Goal: Task Accomplishment & Management: Use online tool/utility

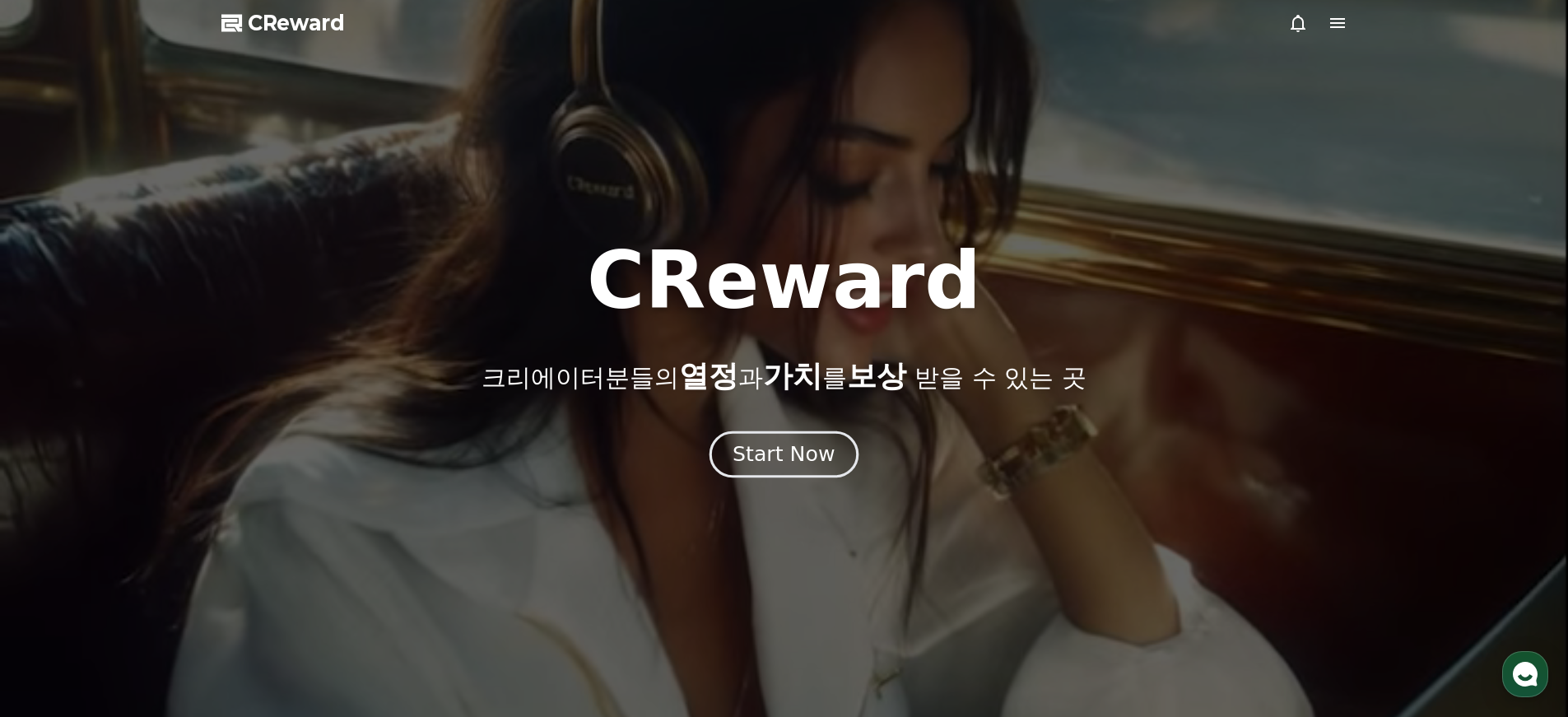
click at [772, 462] on div "Start Now" at bounding box center [783, 454] width 102 height 28
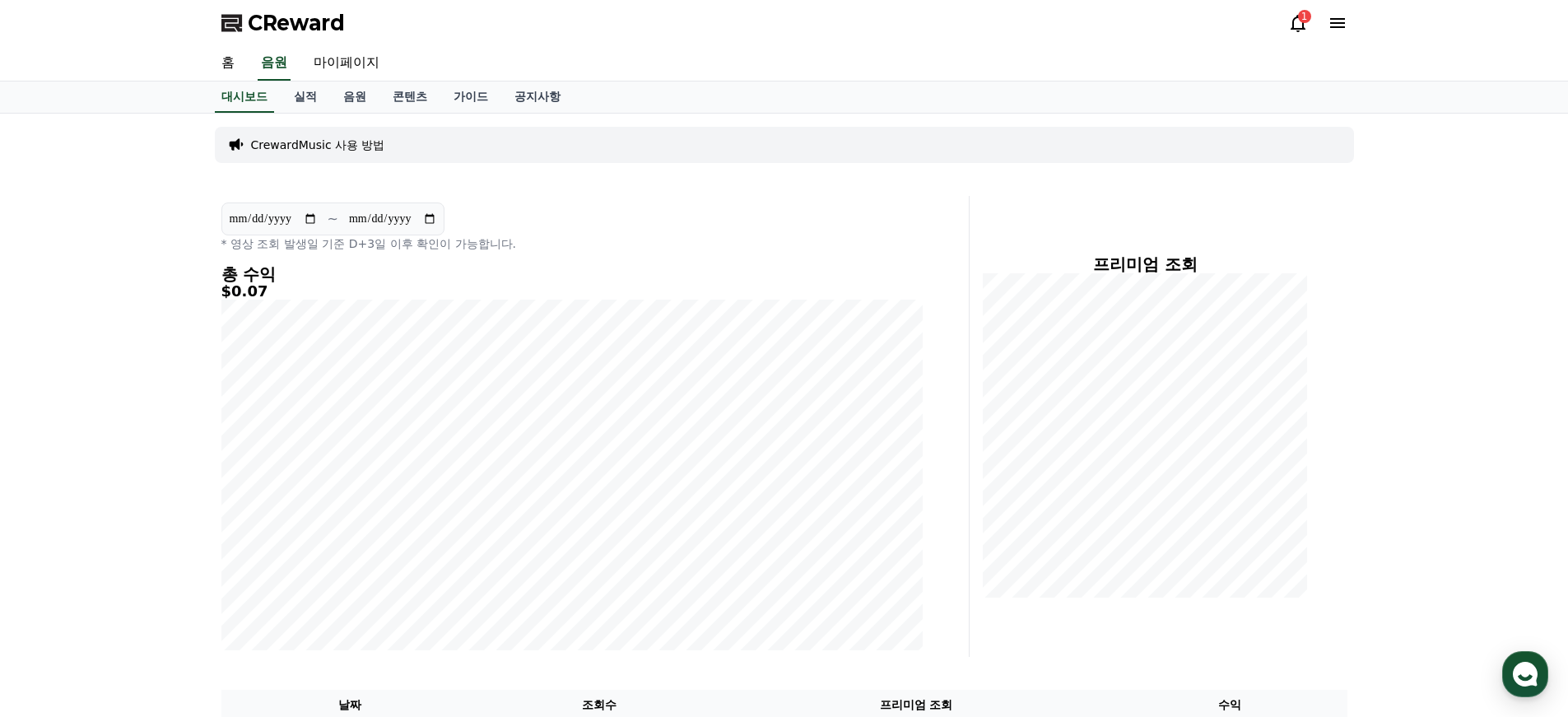
click at [1303, 14] on div "1" at bounding box center [1304, 16] width 14 height 14
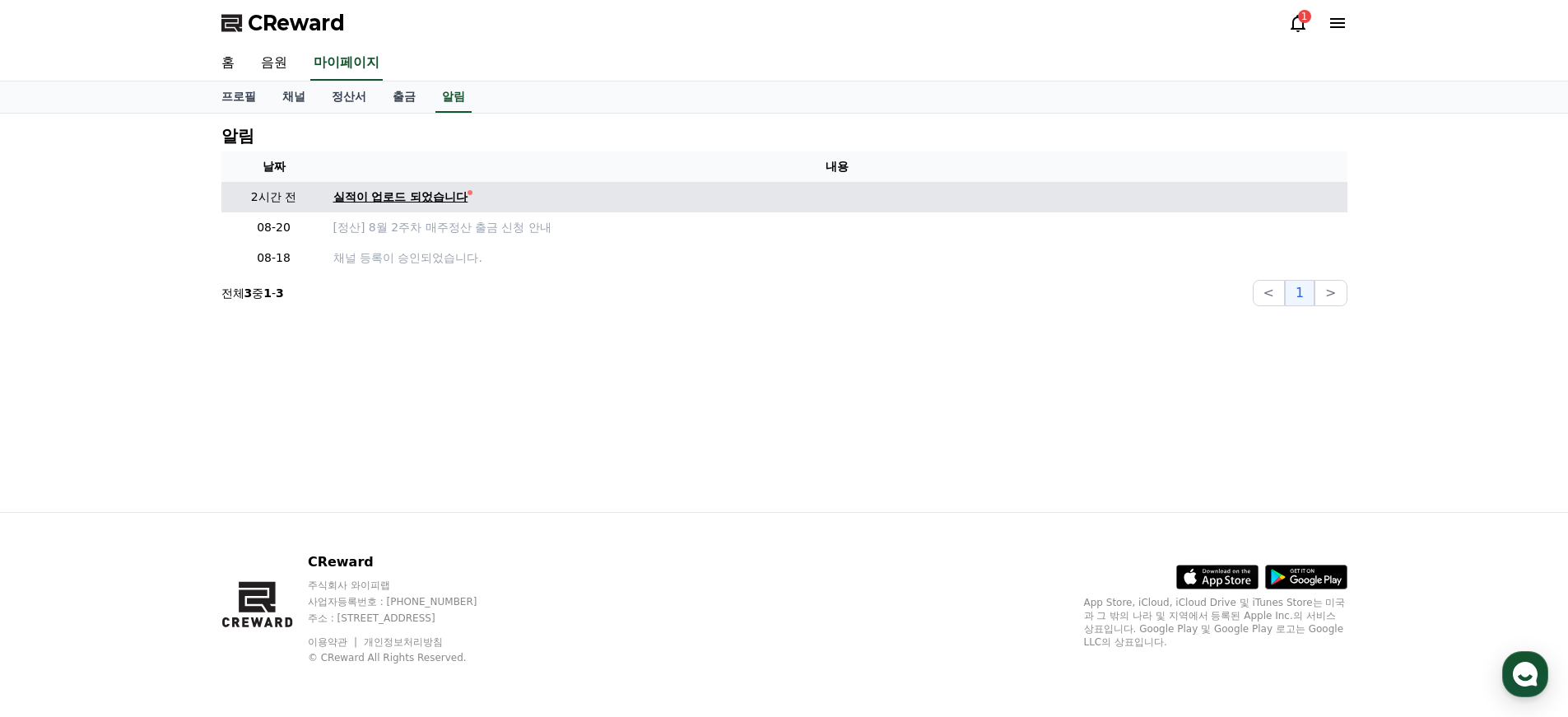
click at [429, 200] on div "실적이 업로드 되었습니다" at bounding box center [401, 197] width 135 height 17
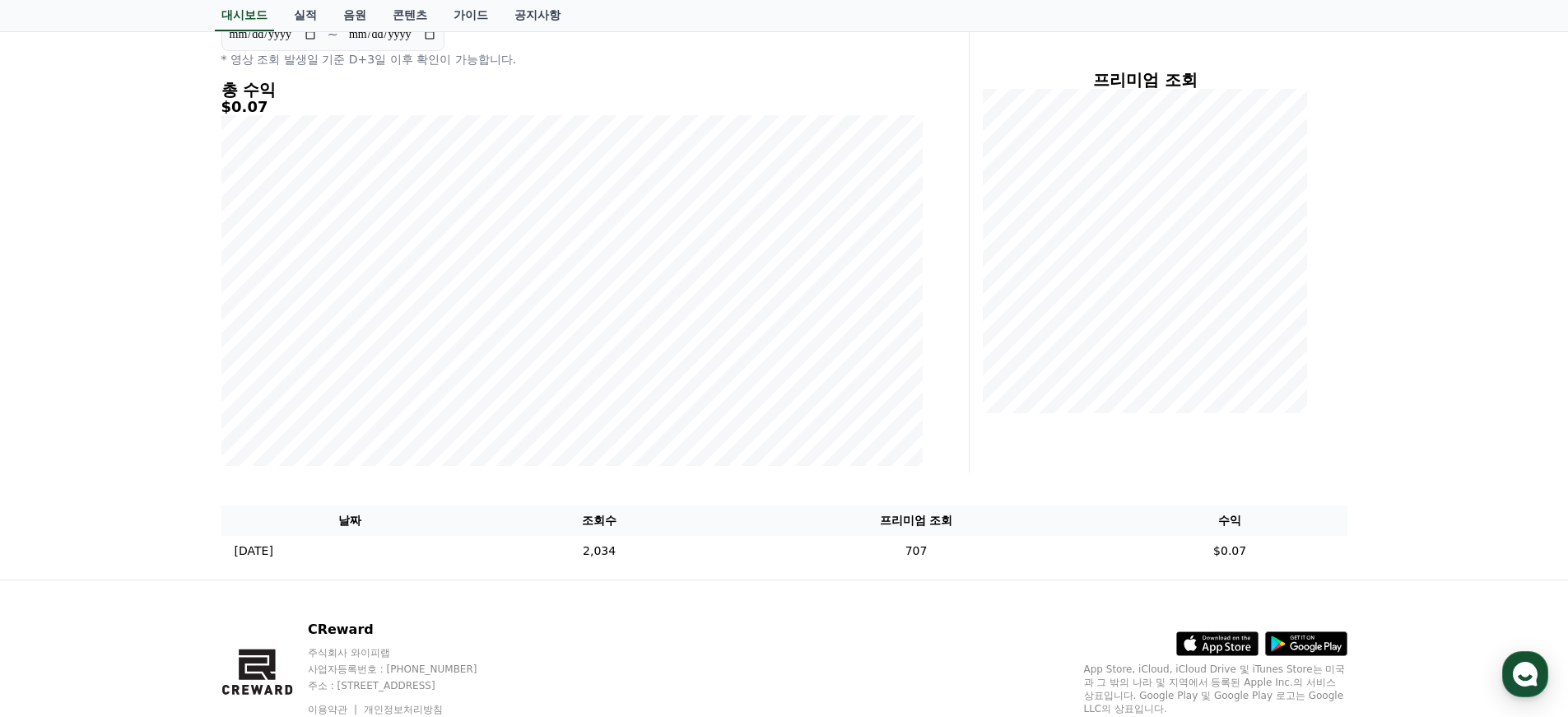
scroll to position [200, 0]
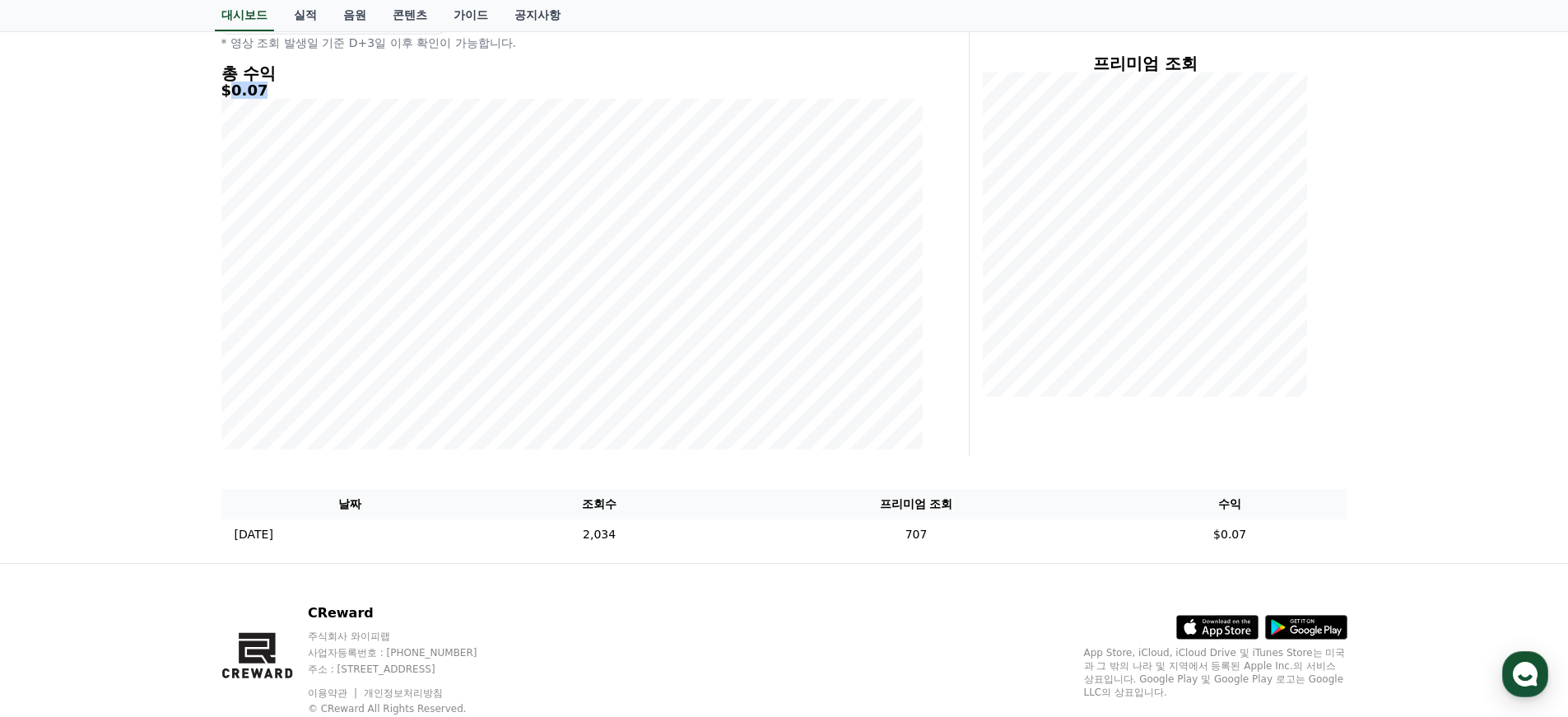
drag, startPoint x: 228, startPoint y: 92, endPoint x: 308, endPoint y: 93, distance: 80.0
click at [303, 90] on h5 "$0.07" at bounding box center [571, 90] width 701 height 16
click at [314, 98] on div "총 수익 $0.07" at bounding box center [571, 256] width 701 height 386
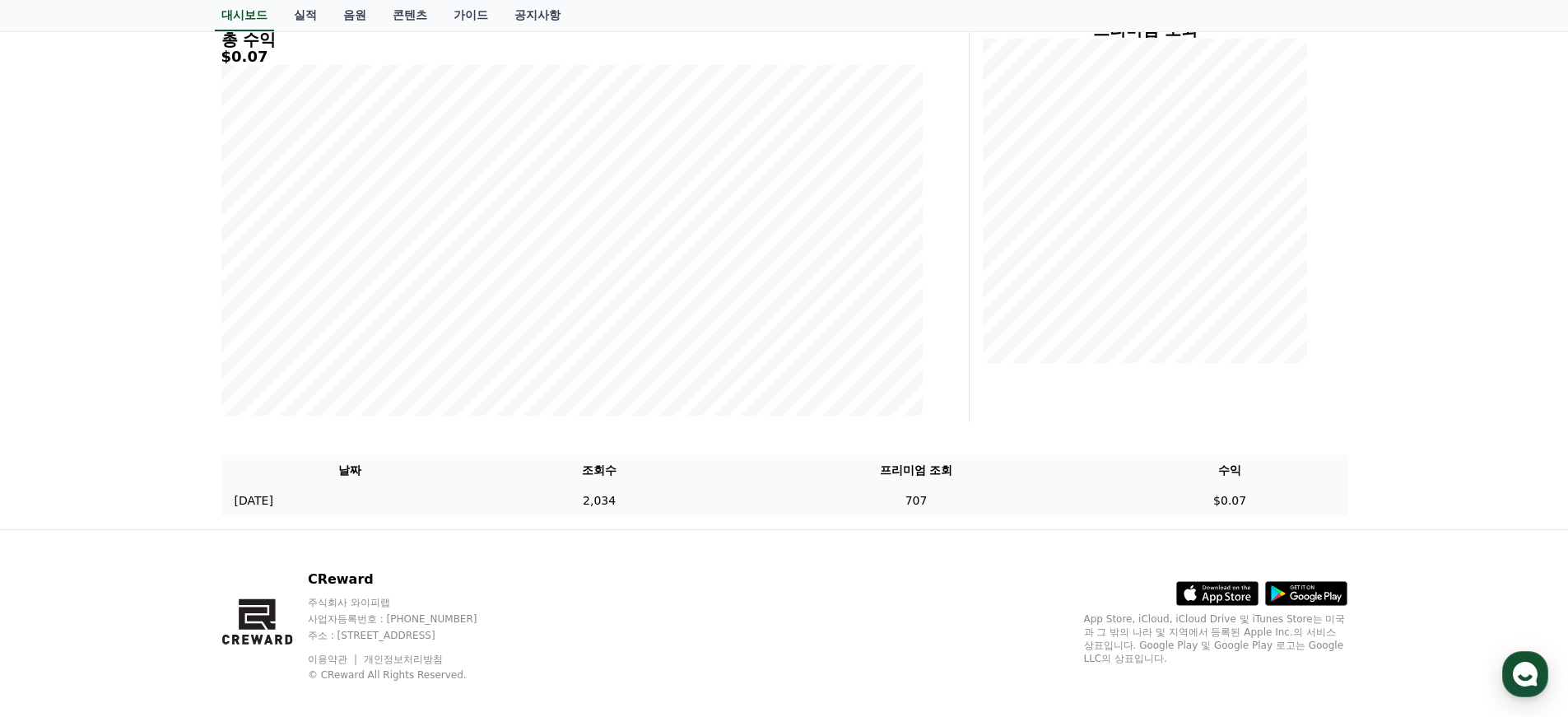
scroll to position [234, 0]
click at [964, 496] on td "707" at bounding box center [915, 502] width 393 height 31
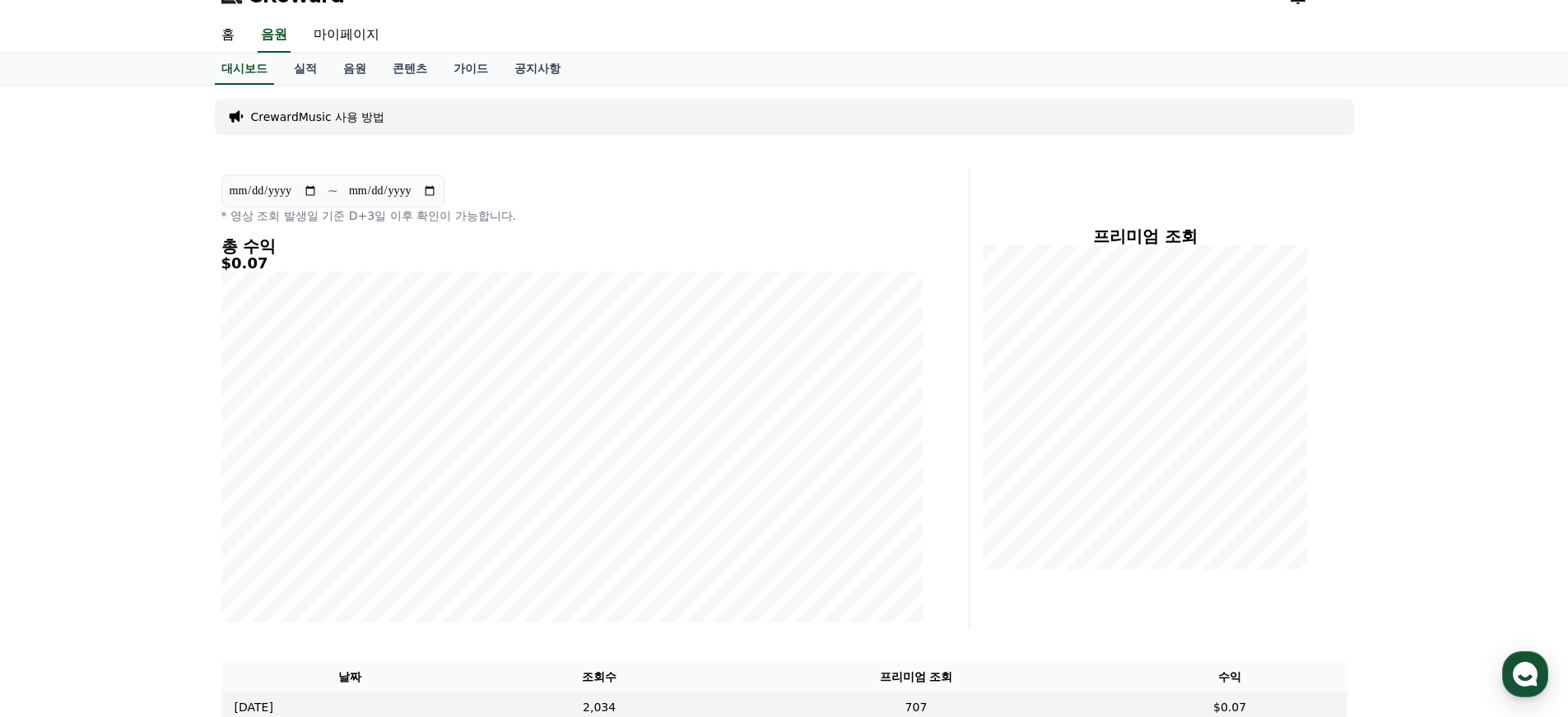
scroll to position [0, 0]
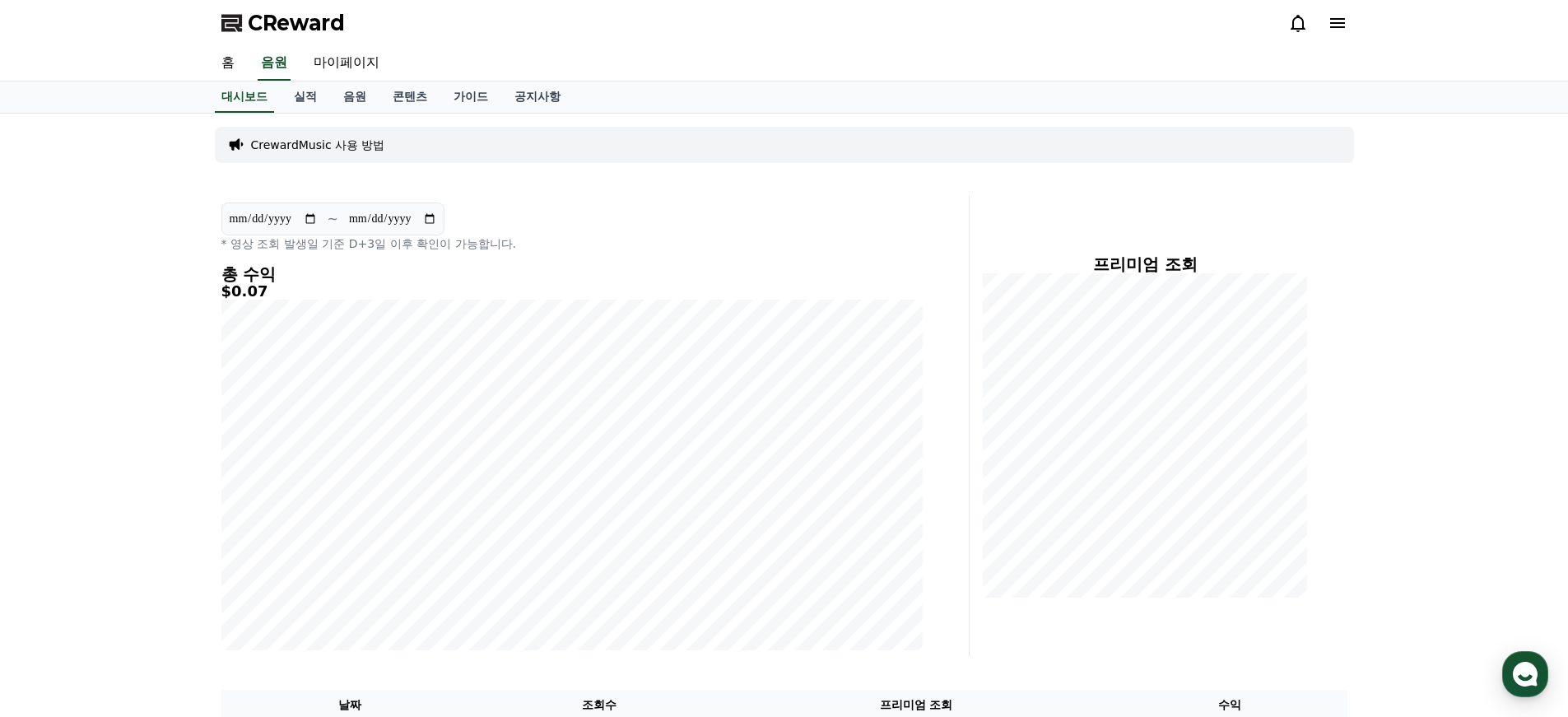
click at [311, 145] on p "CrewardMusic 사용 방법" at bounding box center [318, 144] width 135 height 16
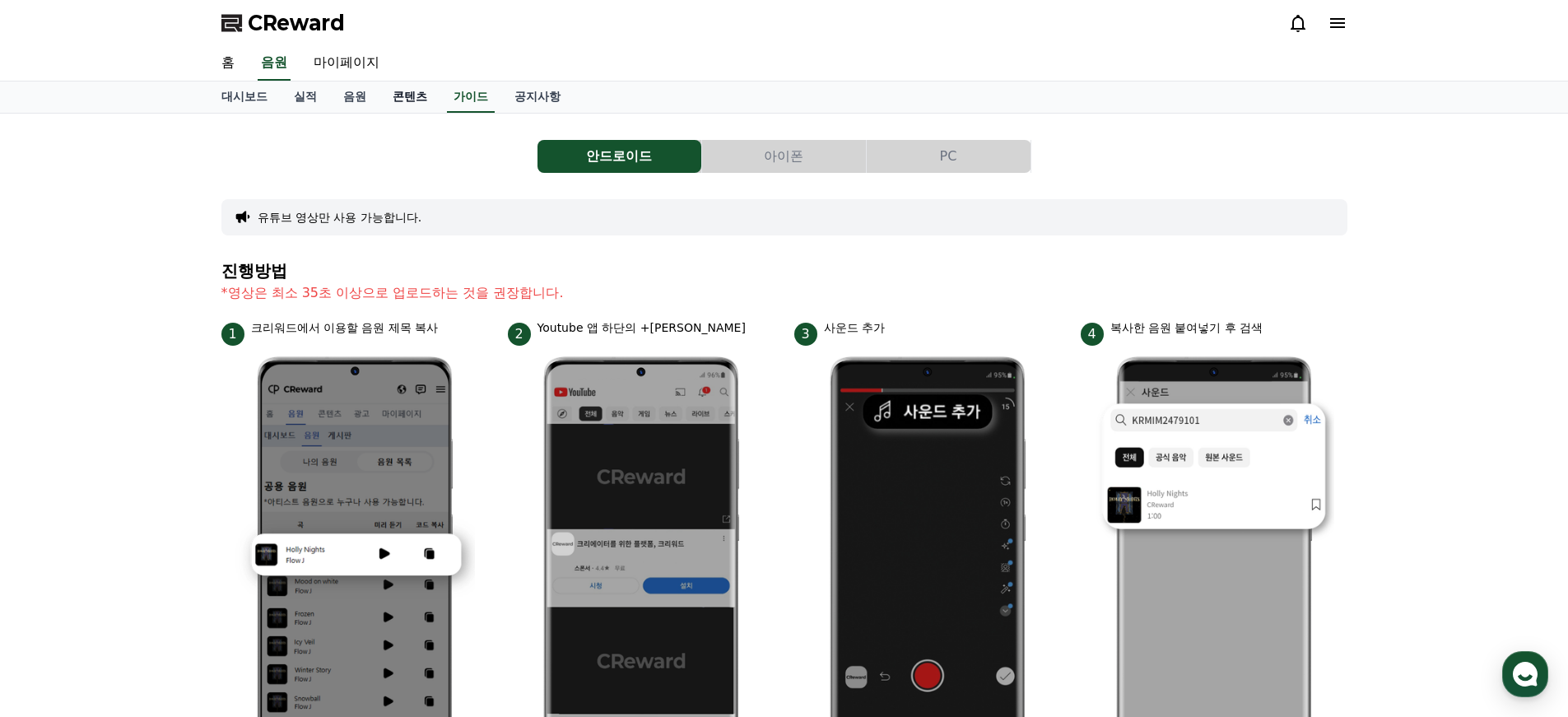
click at [394, 91] on link "콘텐츠" at bounding box center [409, 97] width 60 height 32
click at [344, 94] on link "음원" at bounding box center [355, 97] width 50 height 32
click at [348, 96] on link "음원" at bounding box center [355, 97] width 36 height 32
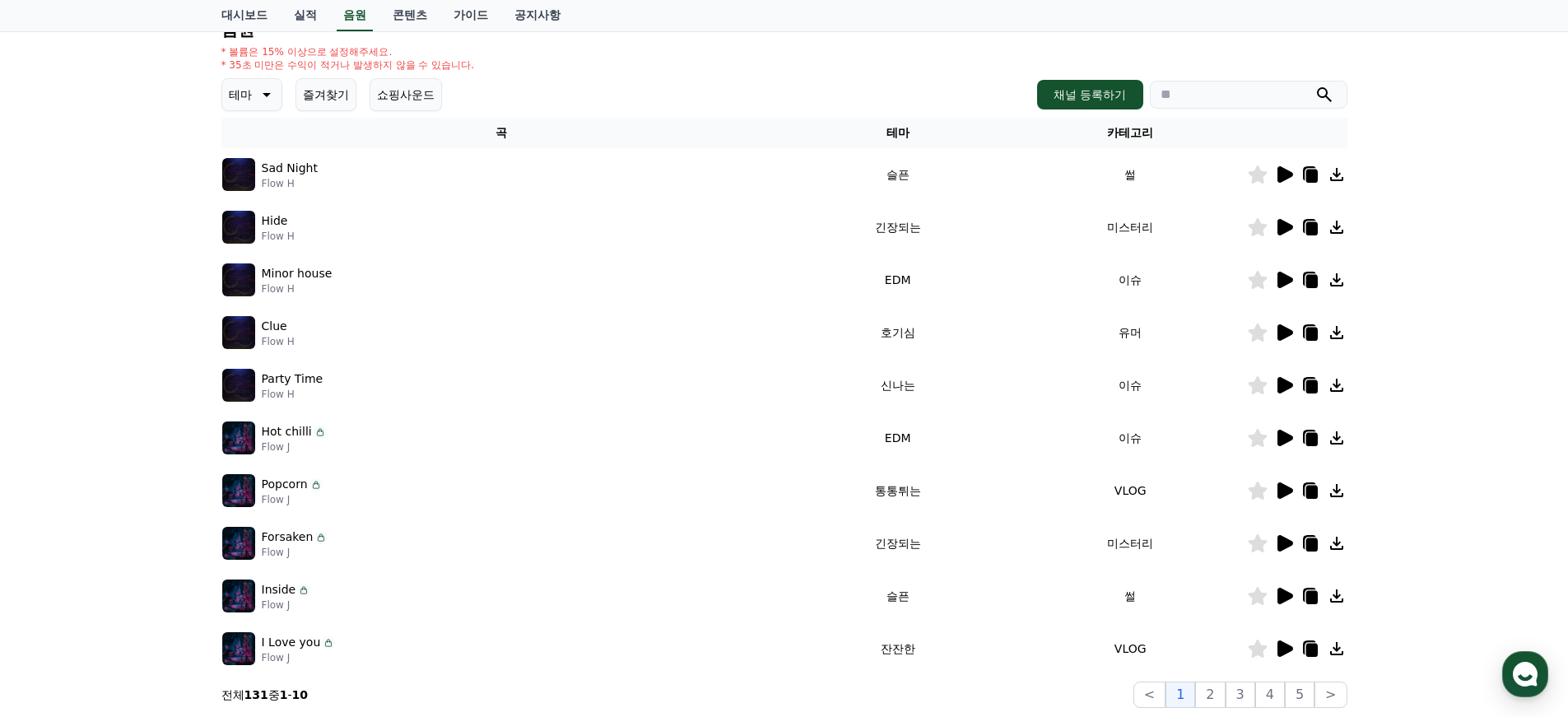
scroll to position [188, 0]
click at [256, 88] on icon at bounding box center [265, 96] width 20 height 20
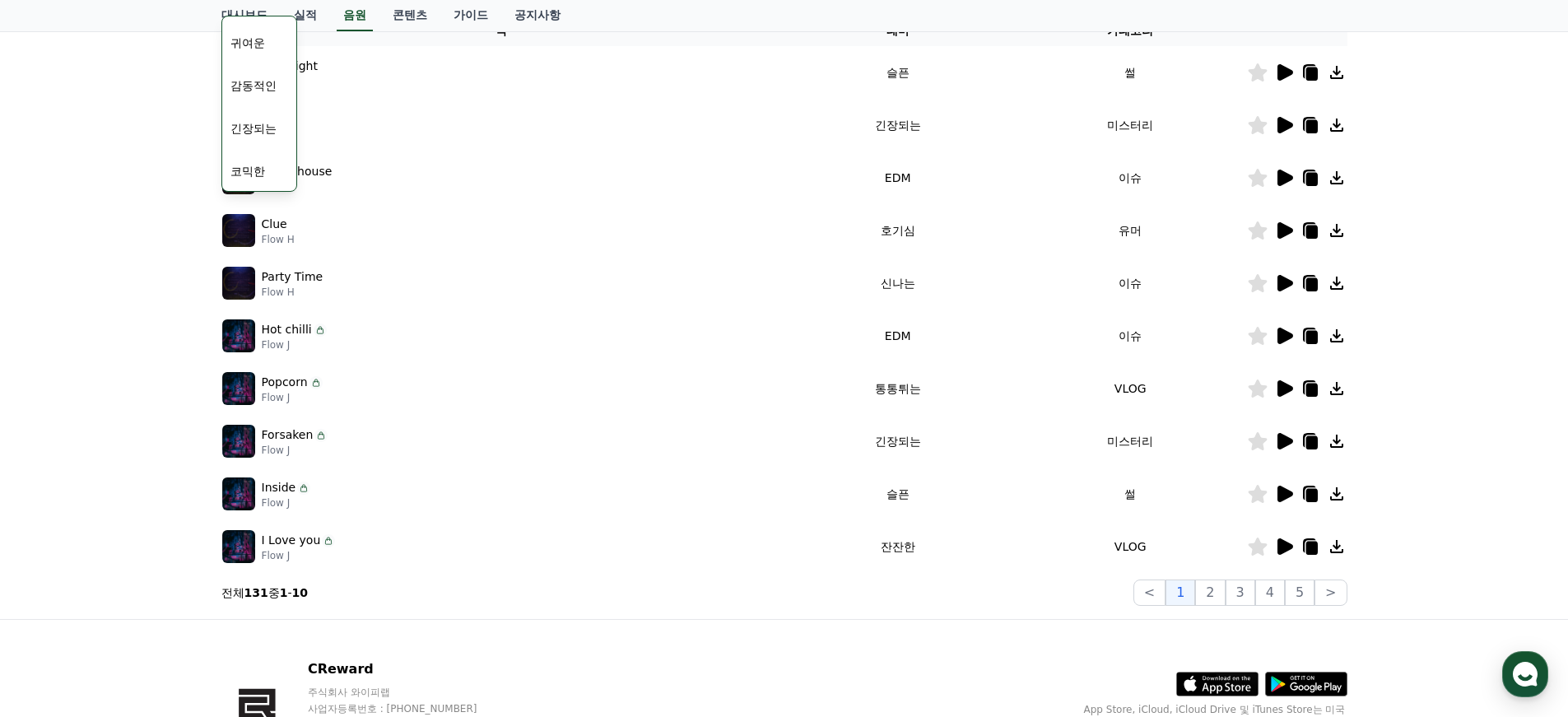
scroll to position [345, 0]
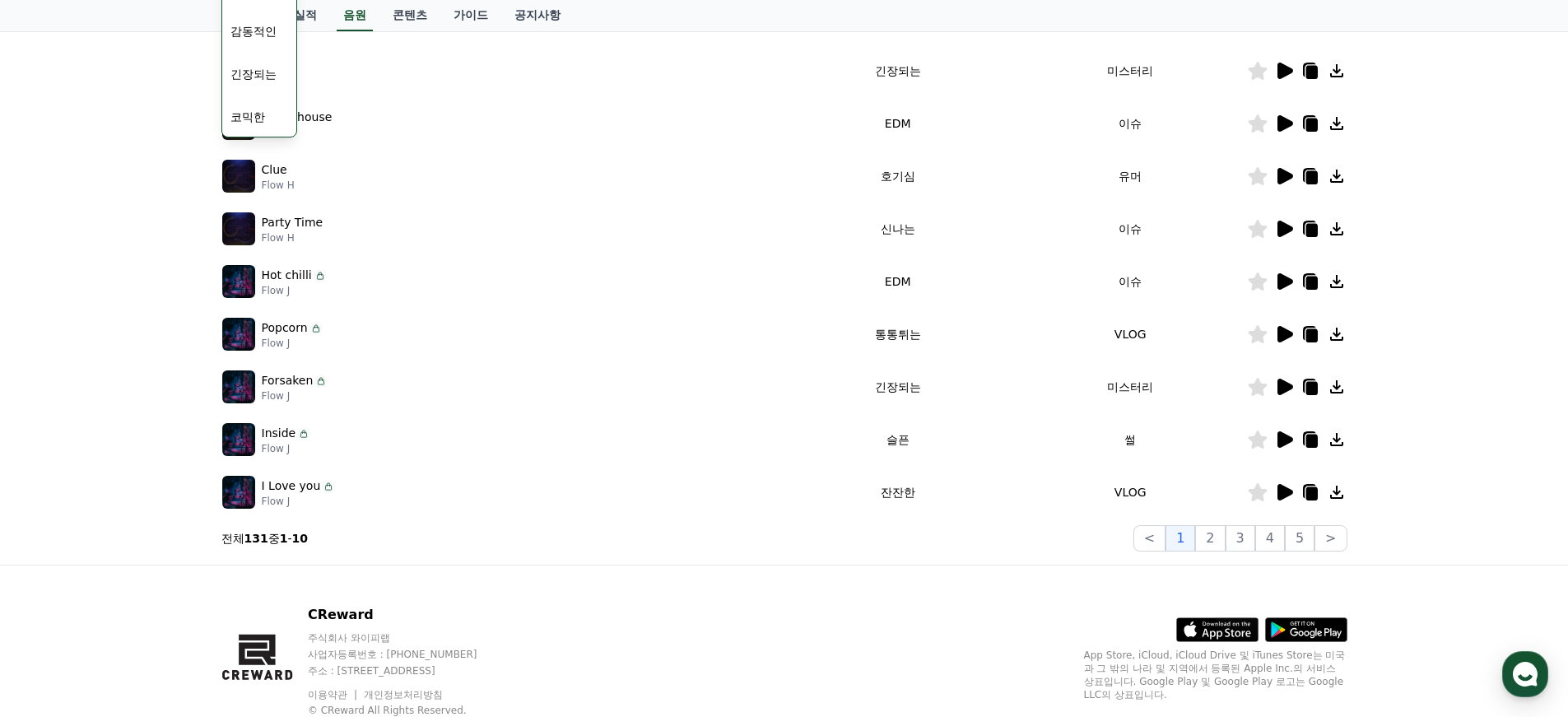
click at [256, 76] on button "긴장되는" at bounding box center [254, 74] width 60 height 36
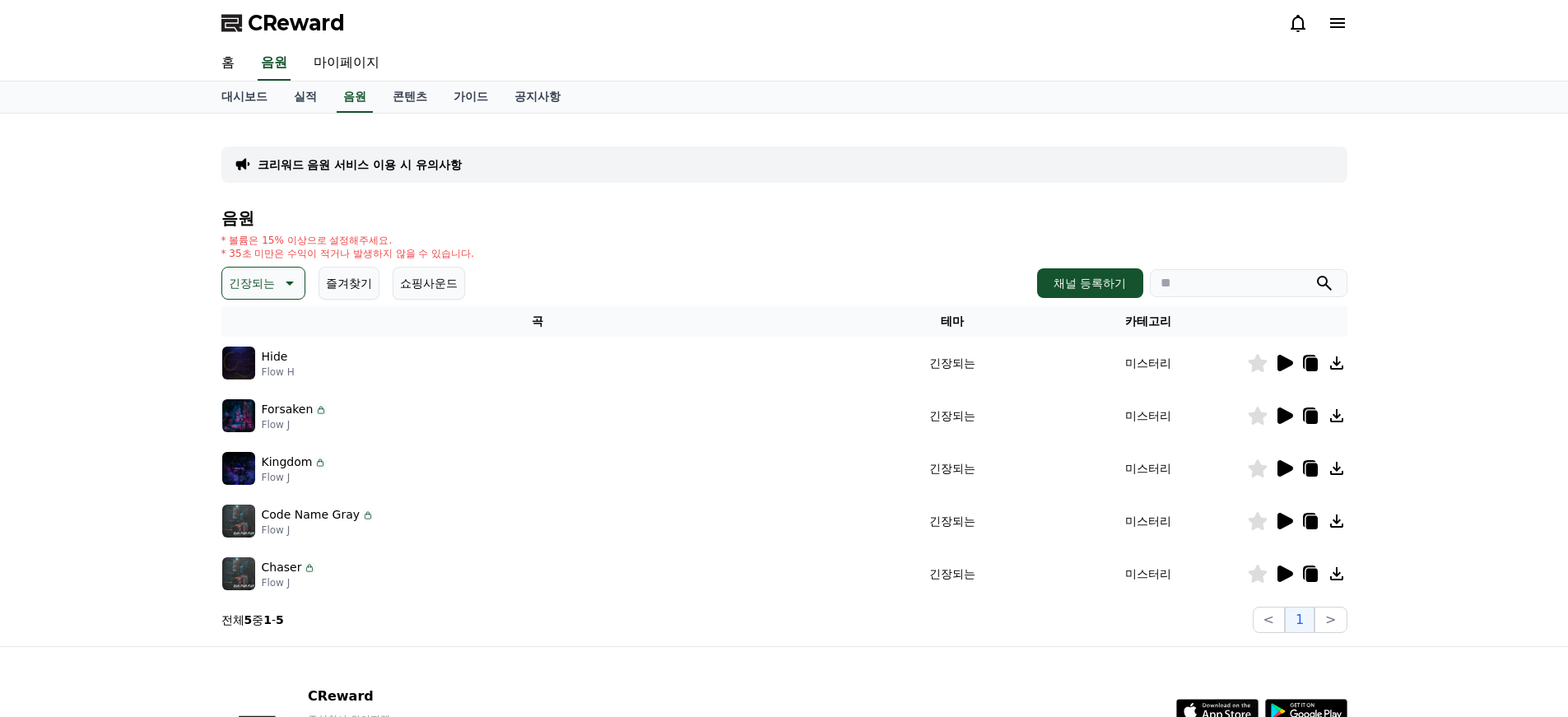
click at [1281, 365] on icon at bounding box center [1285, 363] width 15 height 16
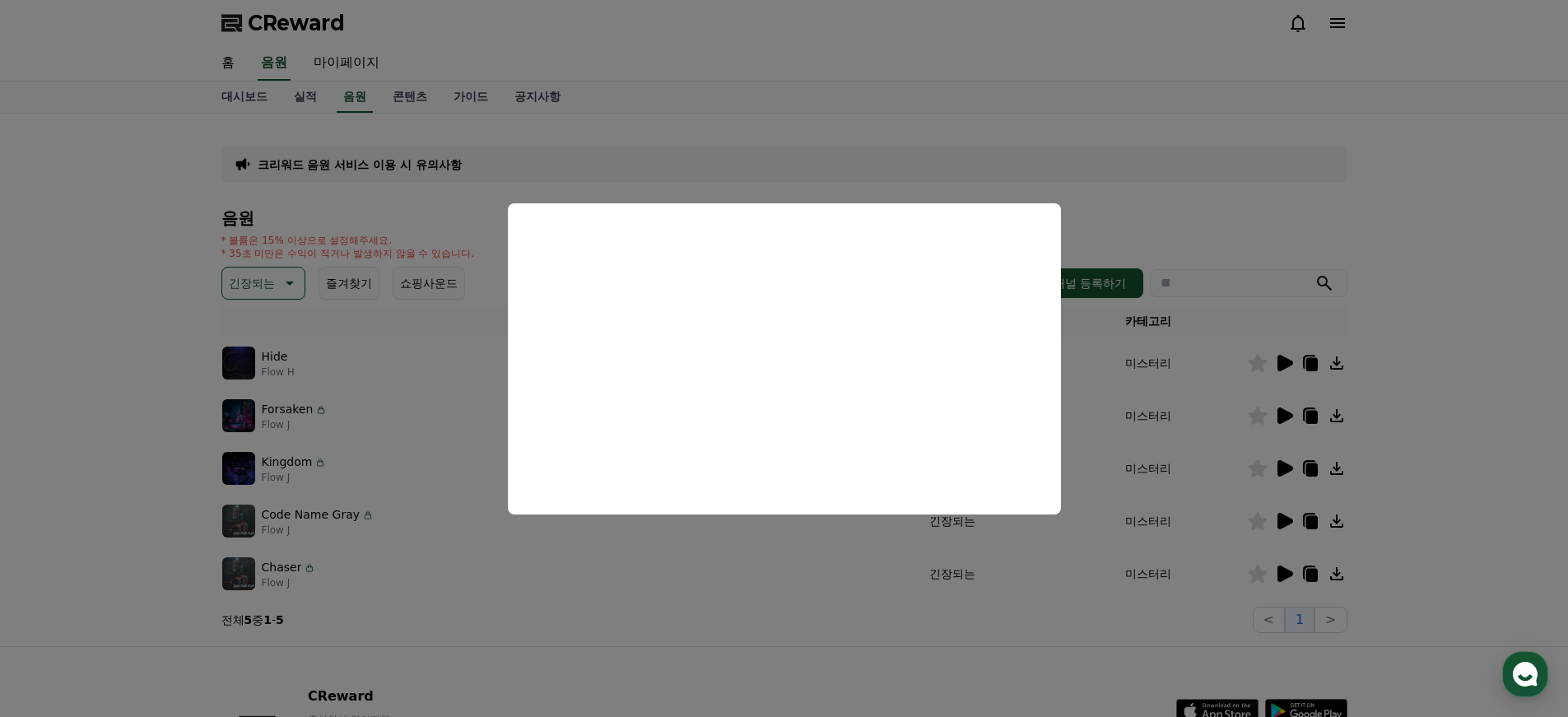
click at [1192, 219] on button "close modal" at bounding box center [784, 358] width 1568 height 717
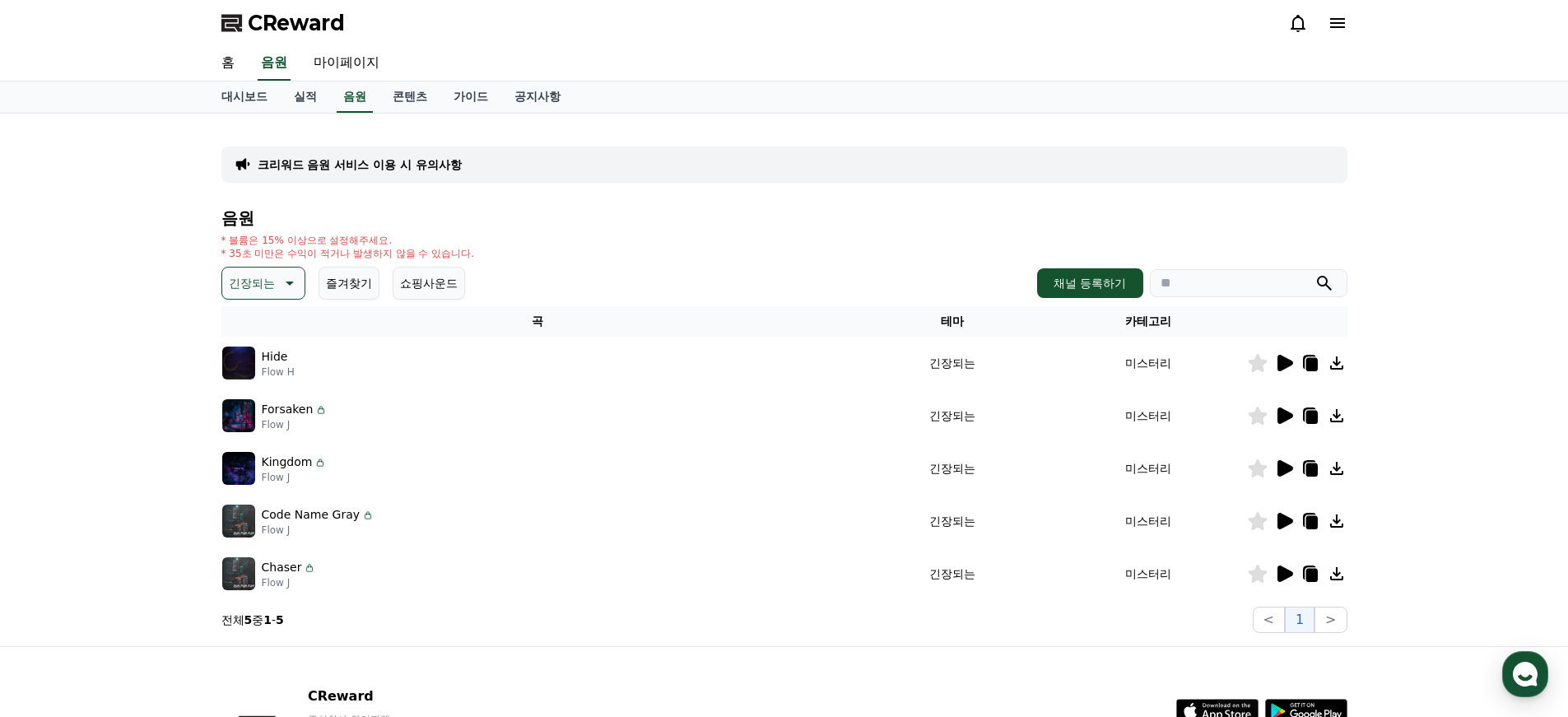
click at [1284, 414] on icon at bounding box center [1285, 415] width 15 height 16
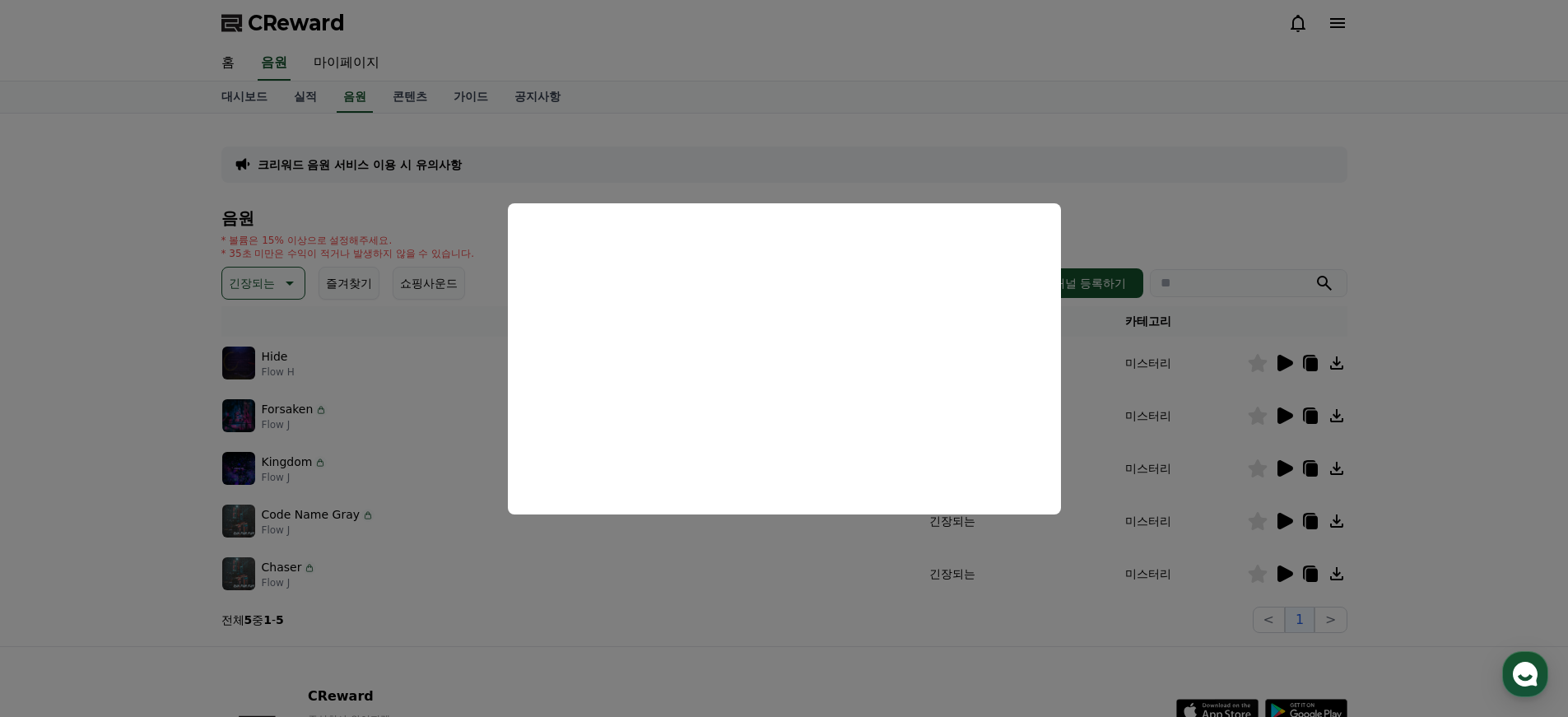
click at [1313, 176] on button "close modal" at bounding box center [784, 358] width 1568 height 717
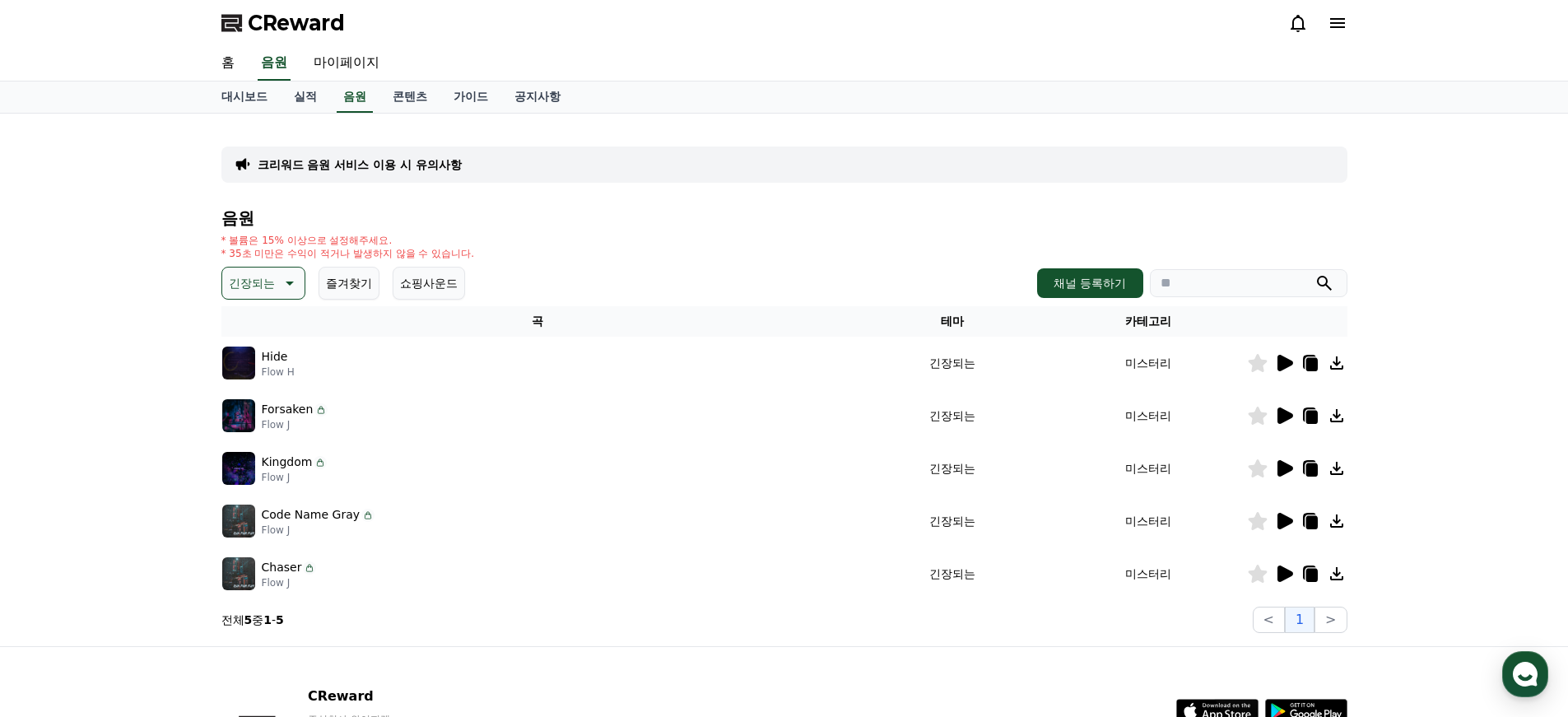
click at [1341, 416] on icon at bounding box center [1337, 415] width 20 height 20
